Goal: Information Seeking & Learning: Check status

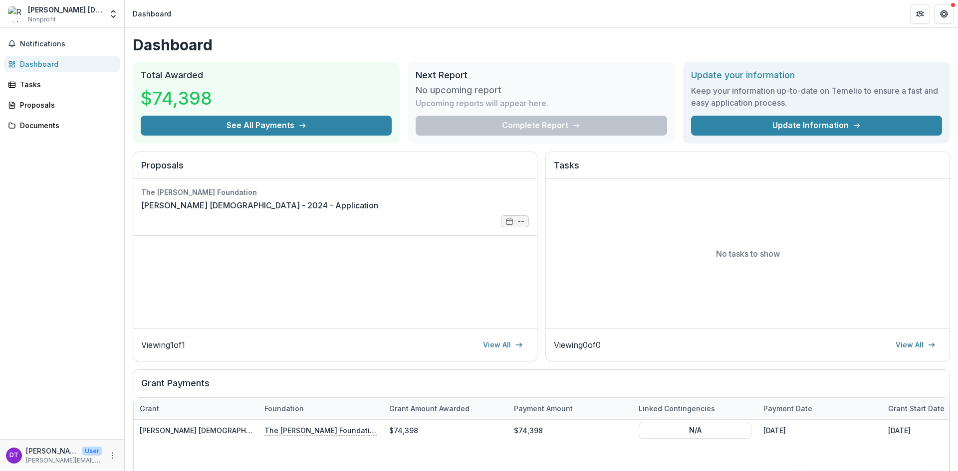
scroll to position [50, 0]
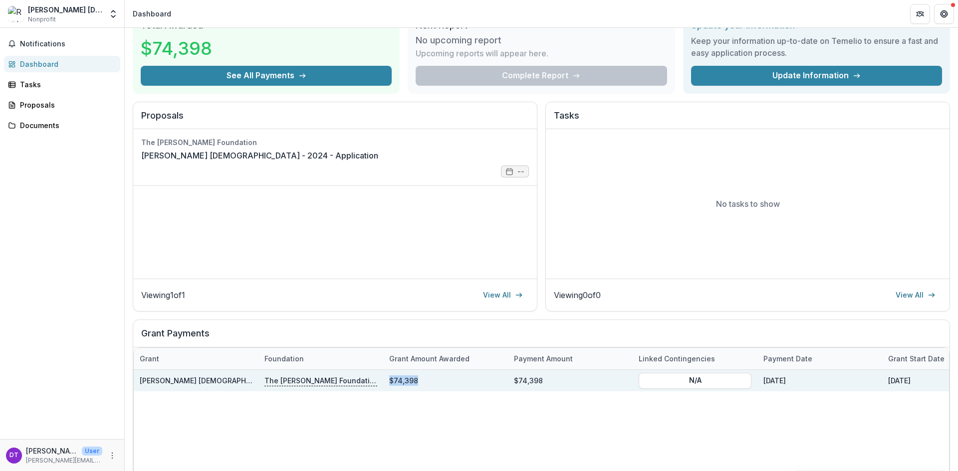
drag, startPoint x: 391, startPoint y: 381, endPoint x: 420, endPoint y: 382, distance: 29.0
click at [420, 382] on div "$74,398" at bounding box center [445, 380] width 125 height 21
copy div "$74,398"
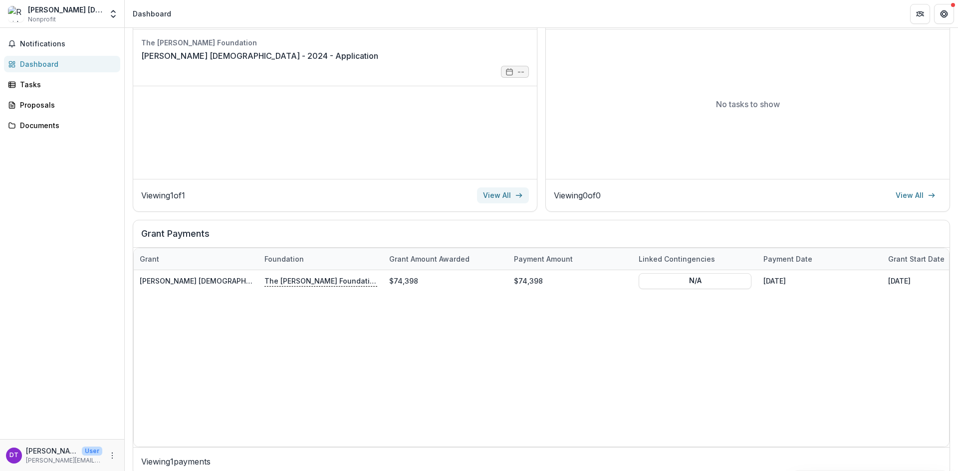
scroll to position [163, 0]
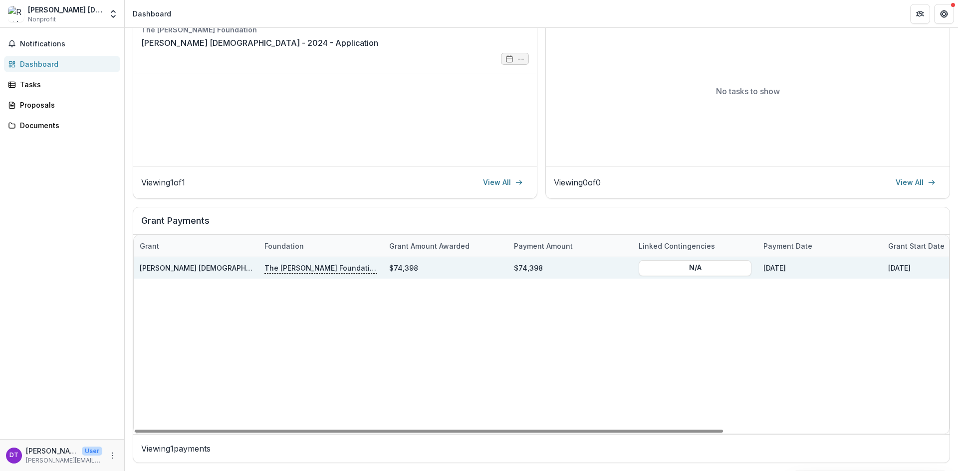
click at [322, 273] on p "The [PERSON_NAME] Foundation" at bounding box center [320, 267] width 113 height 11
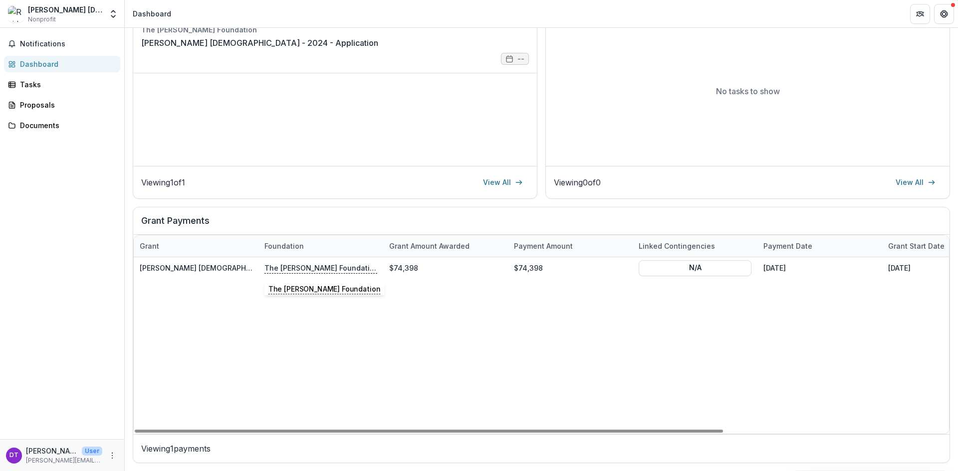
click at [403, 245] on div "Grant amount awarded" at bounding box center [429, 246] width 92 height 10
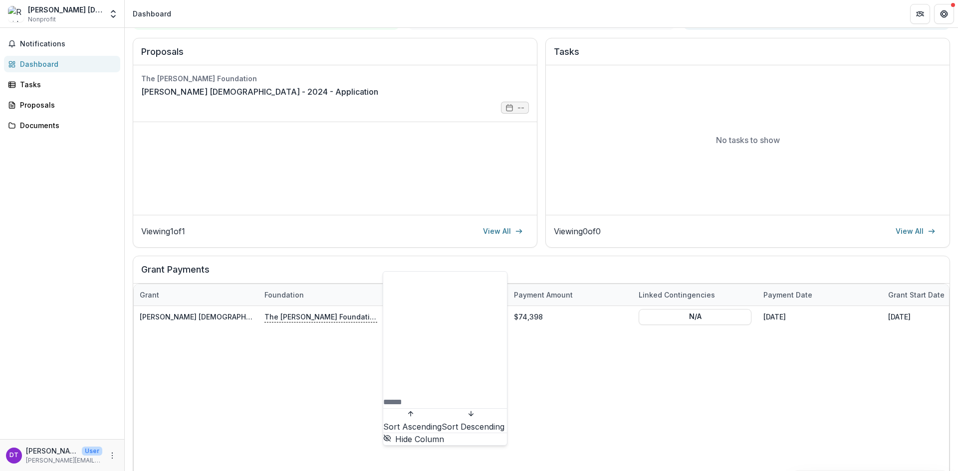
scroll to position [150, 0]
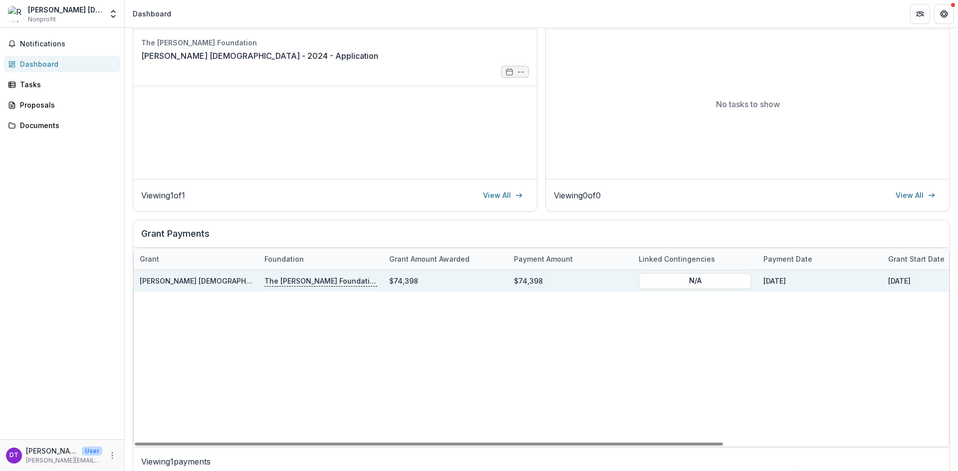
click at [185, 278] on link "[PERSON_NAME] [DEMOGRAPHIC_DATA] - 2024 - Application" at bounding box center [244, 281] width 209 height 8
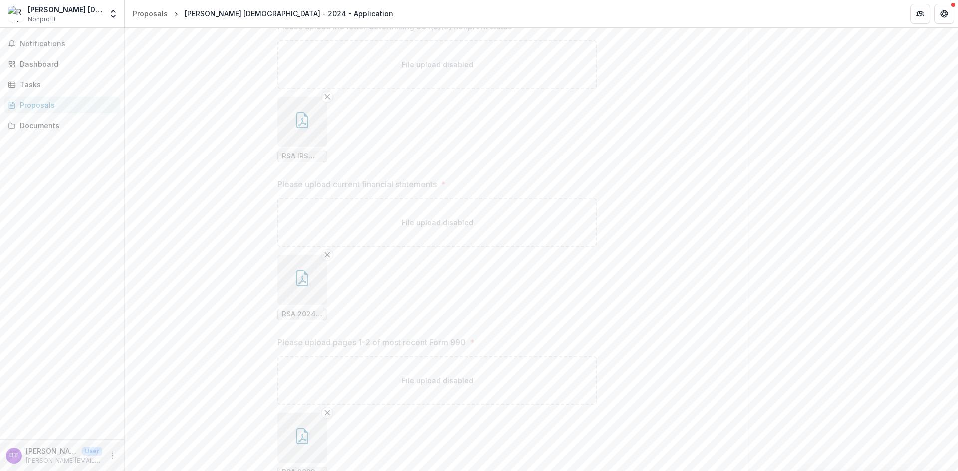
scroll to position [1519, 0]
click at [697, 452] on button "Next" at bounding box center [718, 456] width 46 height 20
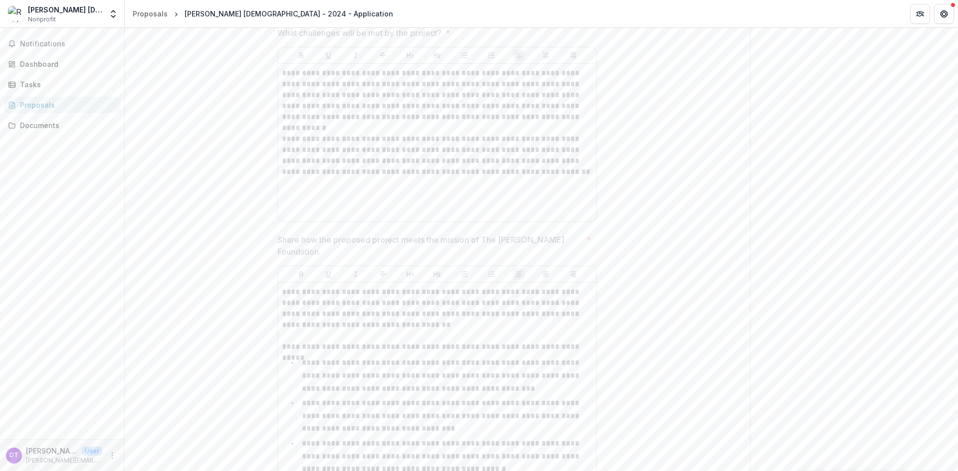
scroll to position [2186, 0]
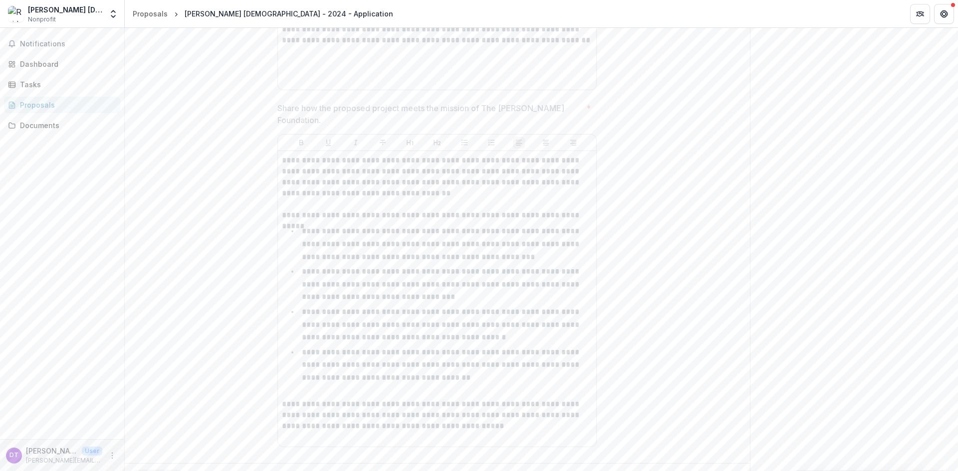
click at [168, 470] on button "Back" at bounding box center [157, 480] width 48 height 20
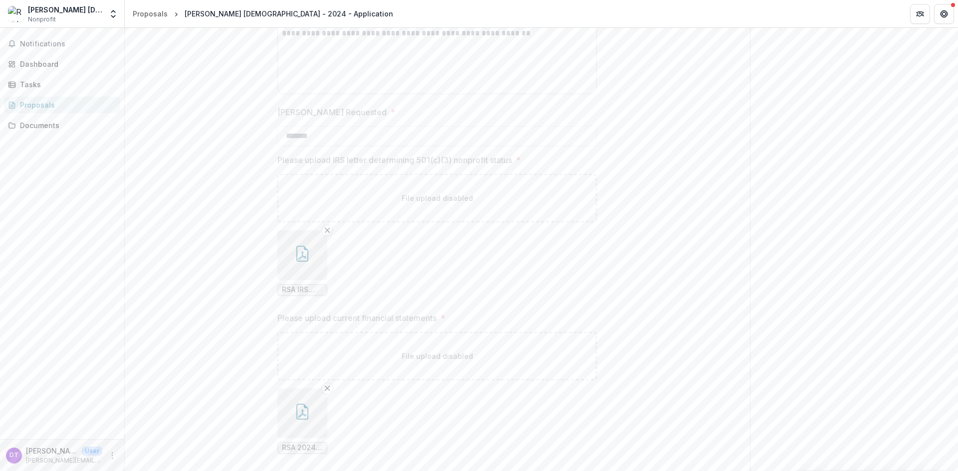
scroll to position [1269, 0]
